Goal: Task Accomplishment & Management: Use online tool/utility

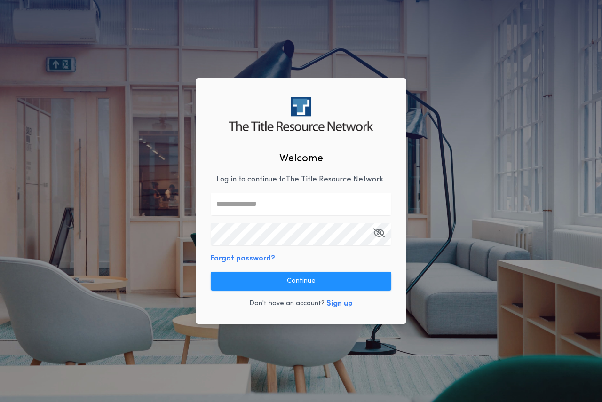
type input "**********"
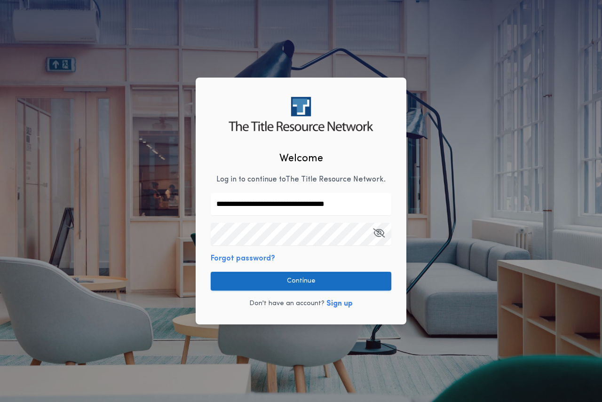
click at [327, 289] on button "Continue" at bounding box center [301, 281] width 181 height 19
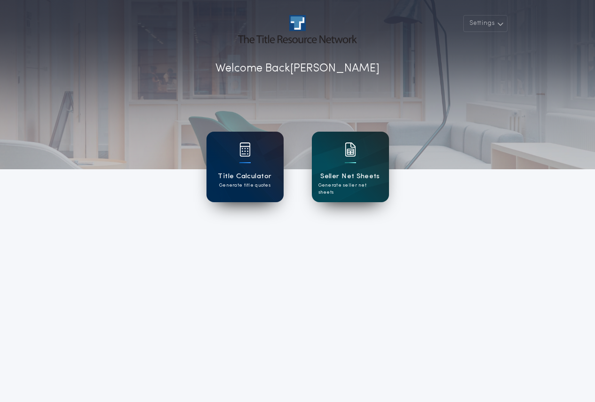
click at [258, 162] on div "Title Calculator Generate title quotes" at bounding box center [244, 167] width 77 height 71
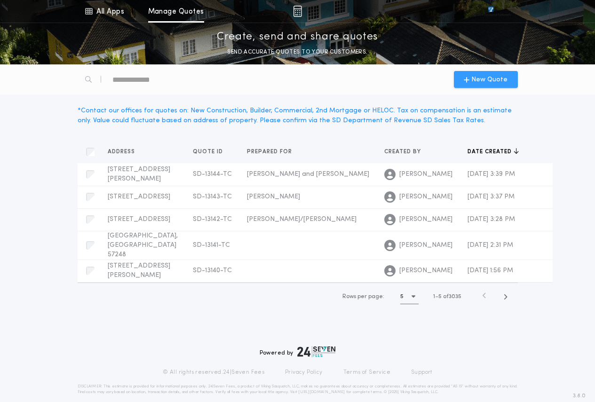
click at [496, 81] on span "New Quote" at bounding box center [489, 80] width 36 height 10
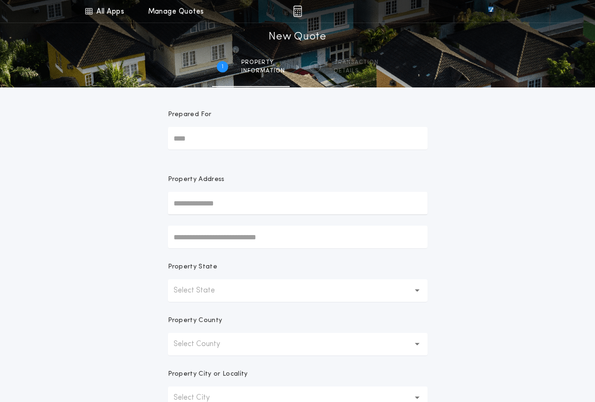
click at [298, 293] on button "Select State" at bounding box center [298, 290] width 260 height 23
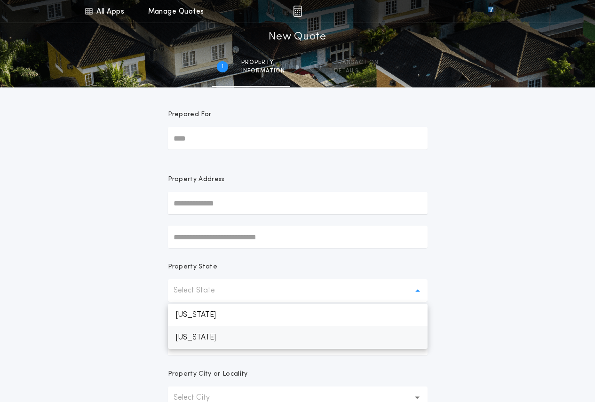
click at [220, 342] on p "[US_STATE]" at bounding box center [298, 337] width 260 height 23
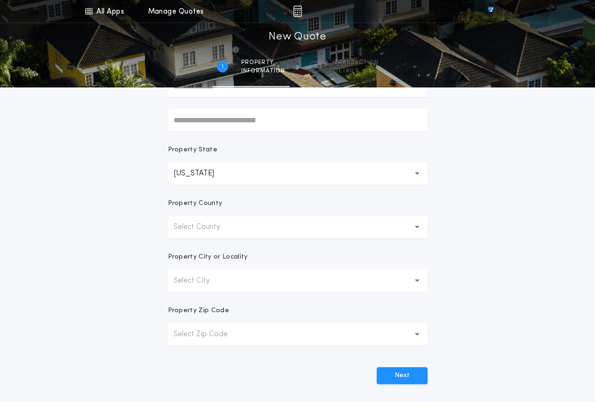
scroll to position [188, 0]
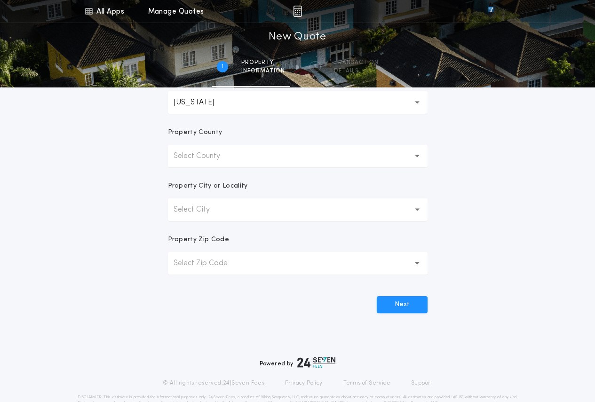
click at [265, 157] on button "Select County" at bounding box center [298, 156] width 260 height 23
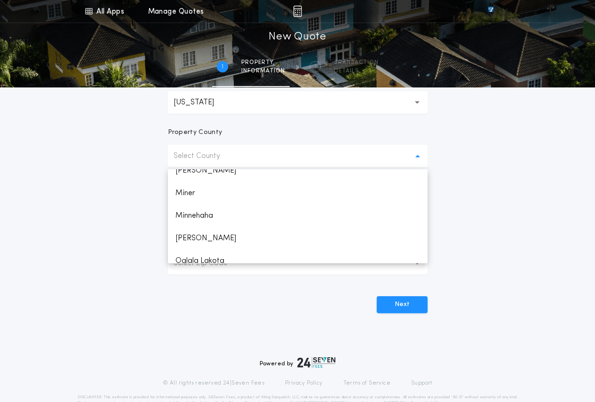
scroll to position [1065, 0]
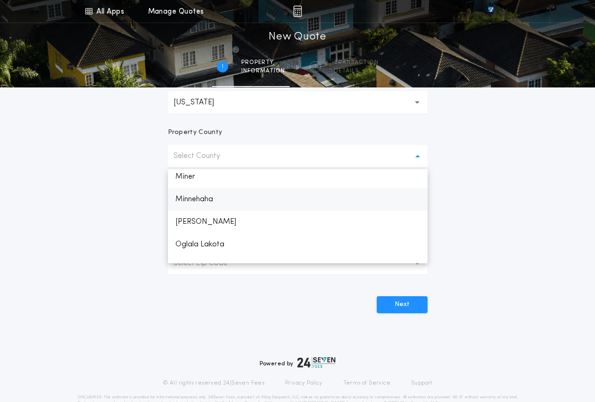
click at [206, 195] on p "Minnehaha" at bounding box center [298, 199] width 260 height 23
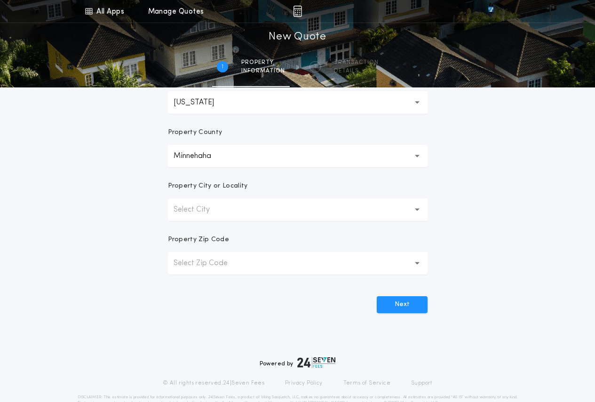
click at [249, 217] on button "Select City" at bounding box center [298, 209] width 260 height 23
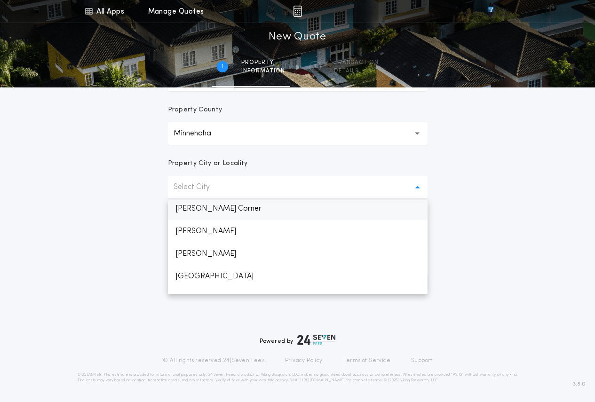
scroll to position [493, 0]
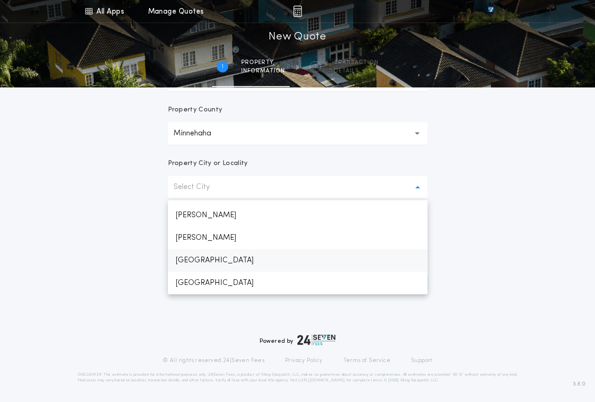
click at [211, 260] on p "[GEOGRAPHIC_DATA]" at bounding box center [298, 260] width 260 height 23
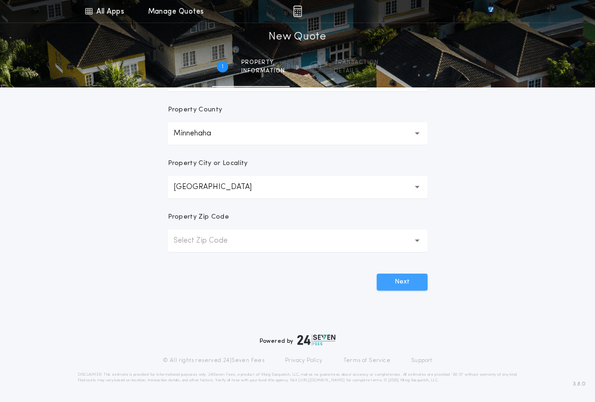
click at [406, 280] on button "Next" at bounding box center [402, 282] width 51 height 17
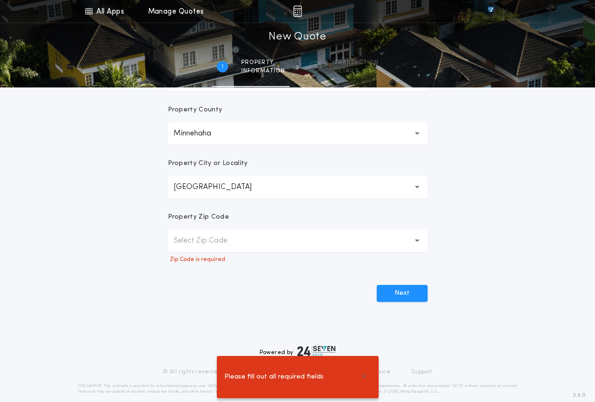
click at [300, 245] on button "Select Zip Code" at bounding box center [298, 240] width 260 height 23
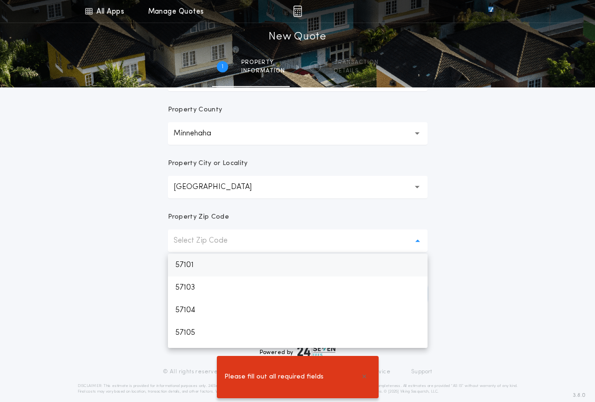
click at [211, 265] on p "57101" at bounding box center [298, 265] width 260 height 23
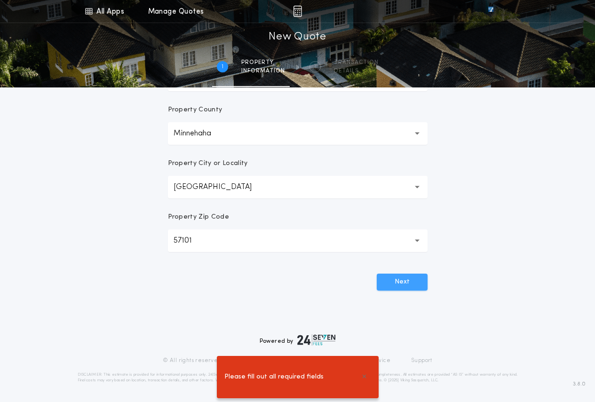
click at [412, 281] on button "Next" at bounding box center [402, 282] width 51 height 17
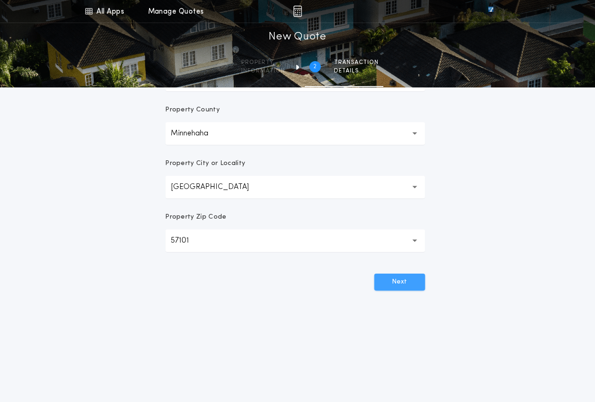
scroll to position [0, 0]
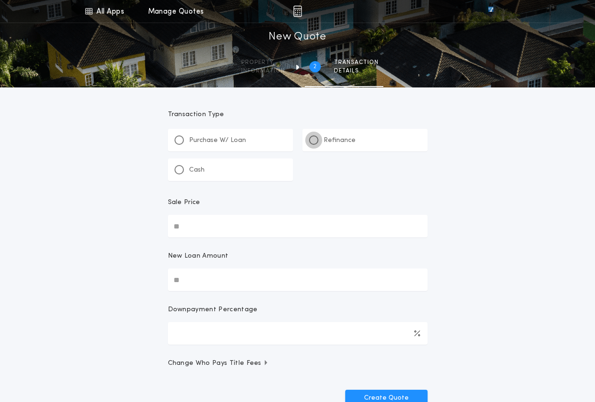
click at [315, 141] on div at bounding box center [313, 140] width 5 height 5
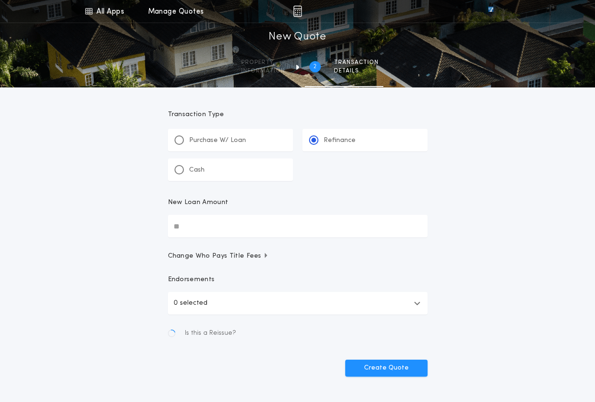
click at [238, 222] on input "New Loan Amount" at bounding box center [298, 226] width 260 height 23
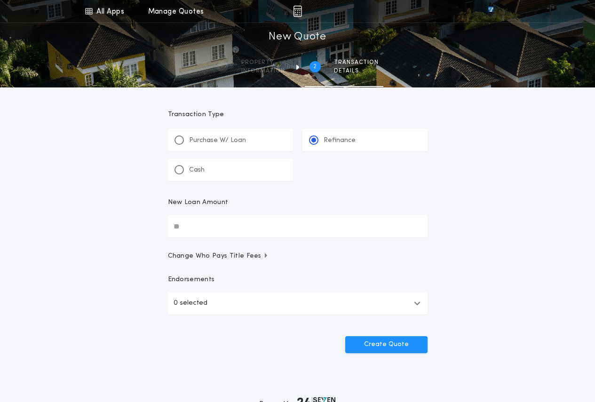
paste input "text"
drag, startPoint x: 245, startPoint y: 224, endPoint x: 2, endPoint y: 198, distance: 243.6
click at [2, 198] on div "**********" at bounding box center [297, 194] width 595 height 389
paste input "text"
type input "**********"
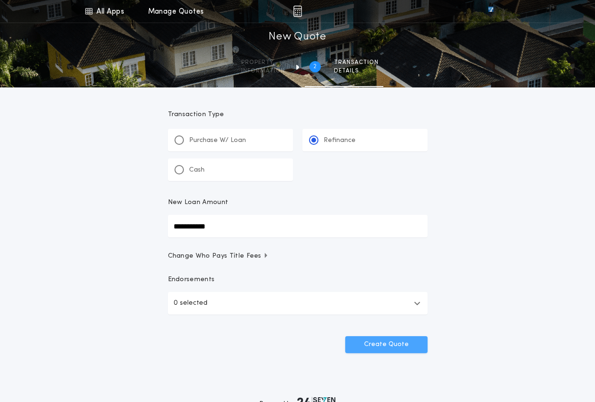
click at [387, 346] on button "Create Quote" at bounding box center [386, 344] width 82 height 17
